Goal: Register for event/course

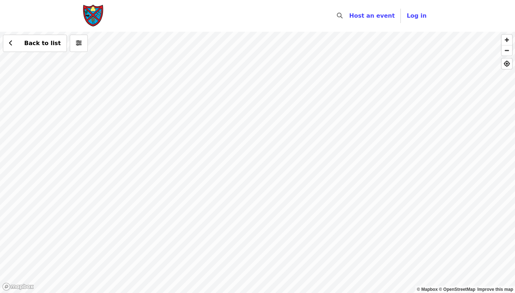
click at [344, 121] on div "Back to list" at bounding box center [257, 162] width 515 height 261
click at [451, 226] on div "Back to list" at bounding box center [257, 162] width 515 height 261
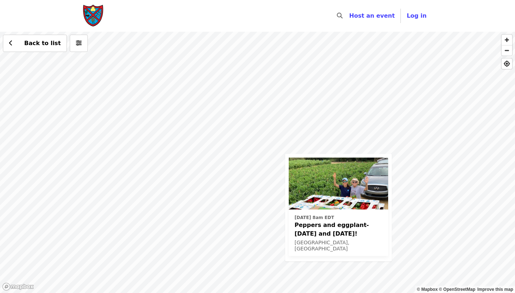
click at [182, 87] on div "[DATE] 8am EDT Peppers and eggplant-[DATE] and [DATE]! [GEOGRAPHIC_DATA], [GEOG…" at bounding box center [257, 162] width 515 height 261
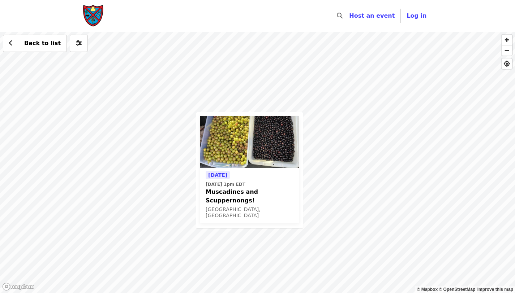
drag, startPoint x: 384, startPoint y: 140, endPoint x: 99, endPoint y: 169, distance: 285.9
click at [99, 169] on div "[DATE] [DATE] 1pm EDT Muscadines and Scuppernongs! [GEOGRAPHIC_DATA], [GEOGRAPH…" at bounding box center [257, 162] width 515 height 261
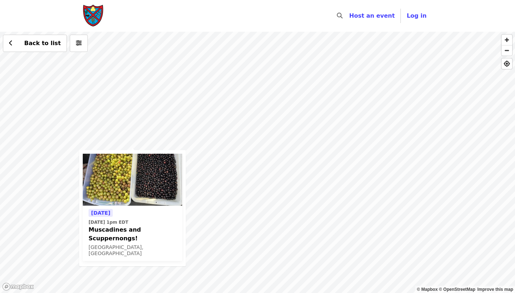
click at [420, 116] on div "[DATE] [DATE] 1pm EDT Muscadines and Scuppernongs! [GEOGRAPHIC_DATA], [GEOGRAPH…" at bounding box center [257, 162] width 515 height 261
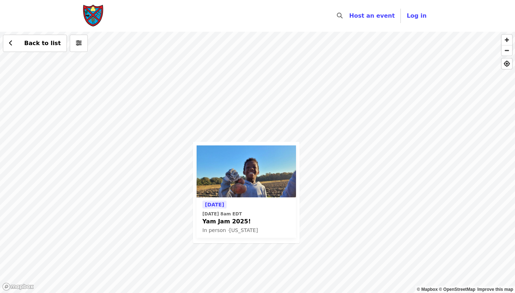
drag, startPoint x: 265, startPoint y: 99, endPoint x: 332, endPoint y: 204, distance: 124.6
click at [332, 204] on div "[DATE] [DATE] 8am EDT Yam Jam 2025! In person · [US_STATE] Back to list" at bounding box center [257, 162] width 515 height 261
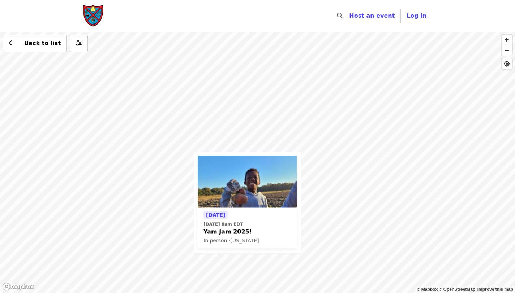
click at [248, 148] on div "[DATE] [DATE] 8am EDT Yam Jam 2025! In person · [US_STATE] Back to list" at bounding box center [257, 162] width 515 height 261
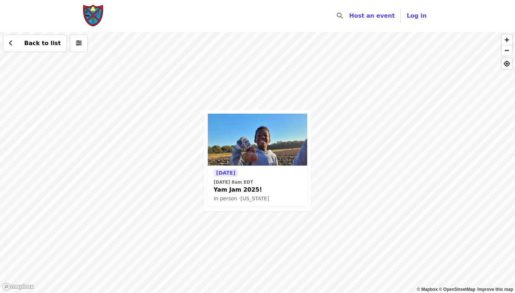
click at [232, 191] on span "Yam Jam 2025!" at bounding box center [257, 190] width 88 height 9
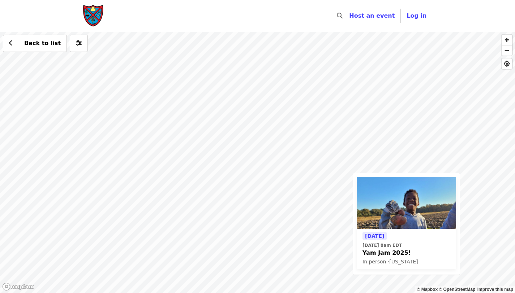
drag, startPoint x: 397, startPoint y: 160, endPoint x: 280, endPoint y: 133, distance: 120.8
click at [280, 133] on div "Tomorrow Sat, Oct 11 @ 8am EDT Yam Jam 2025! In person · North Carolina Back to…" at bounding box center [257, 162] width 515 height 261
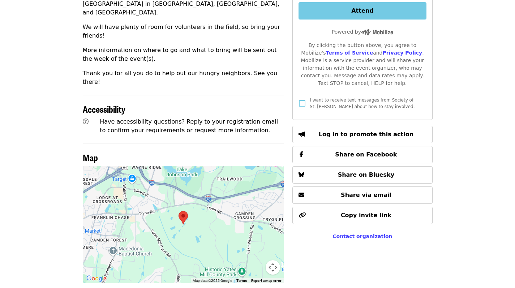
scroll to position [380, 0]
drag, startPoint x: 190, startPoint y: 195, endPoint x: 196, endPoint y: 194, distance: 6.2
click at [196, 194] on div at bounding box center [183, 223] width 201 height 117
drag, startPoint x: 196, startPoint y: 194, endPoint x: 198, endPoint y: 210, distance: 16.7
click at [198, 210] on div at bounding box center [183, 223] width 201 height 117
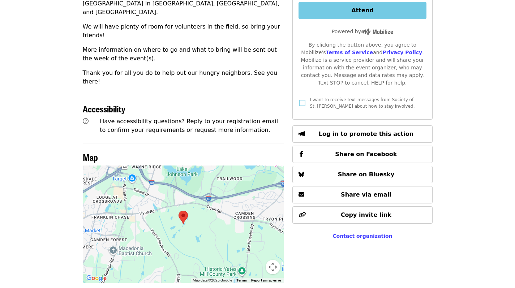
drag, startPoint x: 200, startPoint y: 200, endPoint x: 200, endPoint y: 182, distance: 17.7
click at [200, 182] on div at bounding box center [183, 223] width 201 height 117
drag, startPoint x: 200, startPoint y: 182, endPoint x: 204, endPoint y: 140, distance: 42.1
click at [204, 165] on div at bounding box center [183, 223] width 201 height 117
